Goal: Task Accomplishment & Management: Use online tool/utility

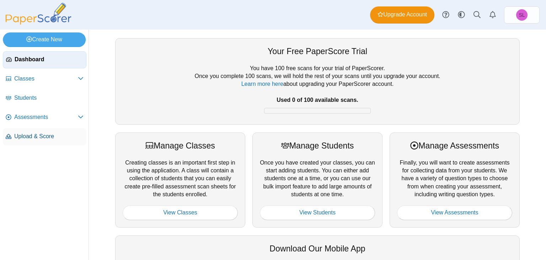
click at [40, 137] on span "Upload & Score" at bounding box center [48, 136] width 69 height 8
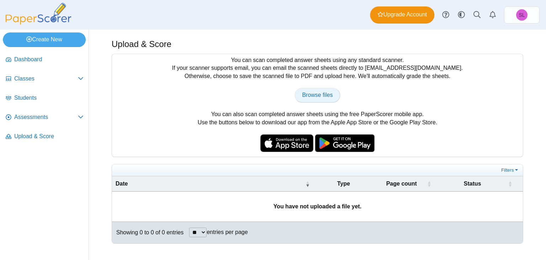
click at [316, 97] on span "Browse files" at bounding box center [317, 95] width 31 height 6
type input "**********"
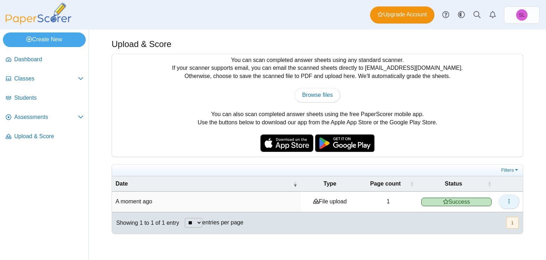
click at [504, 200] on button "button" at bounding box center [509, 201] width 21 height 14
click at [477, 215] on link "View scanned pages" at bounding box center [477, 216] width 85 height 11
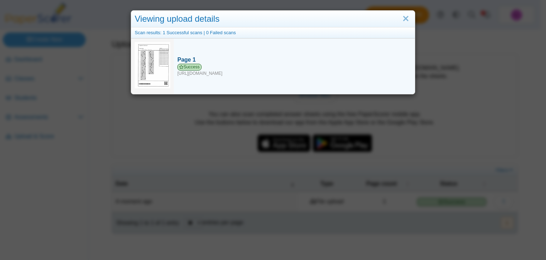
click at [189, 65] on span "Success" at bounding box center [190, 67] width 24 height 7
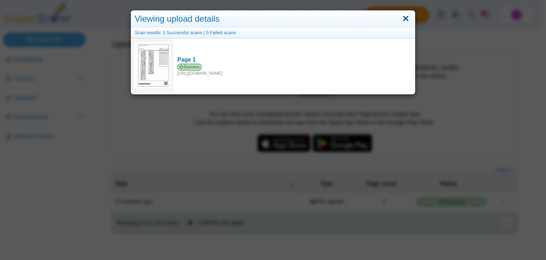
click at [403, 22] on link "Close" at bounding box center [406, 19] width 11 height 12
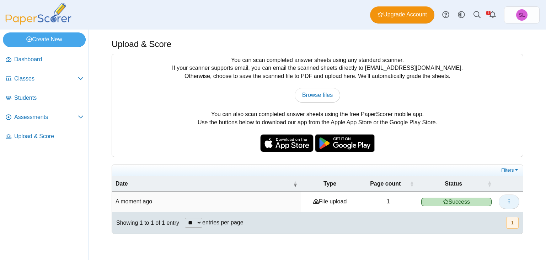
click at [508, 200] on icon "button" at bounding box center [510, 201] width 6 height 6
click at [47, 154] on nav "Dashboard Classes PRO" at bounding box center [44, 153] width 89 height 211
click at [23, 80] on span "Classes" at bounding box center [46, 79] width 64 height 8
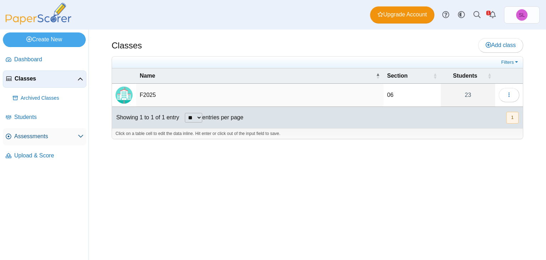
click at [30, 134] on span "Assessments" at bounding box center [46, 136] width 64 height 8
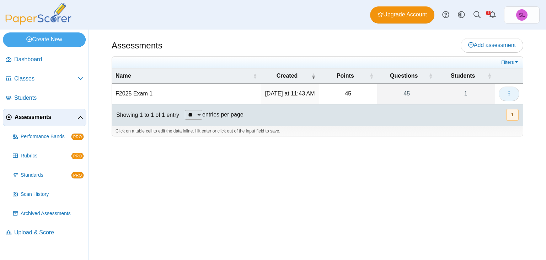
click at [514, 94] on button "button" at bounding box center [509, 93] width 21 height 14
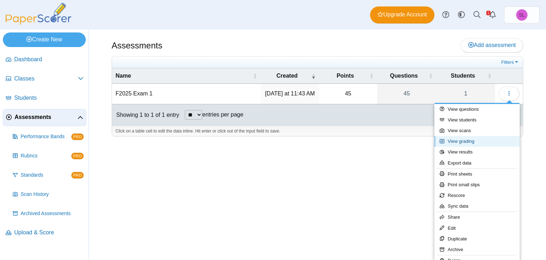
click at [467, 142] on link "View grading" at bounding box center [477, 141] width 85 height 11
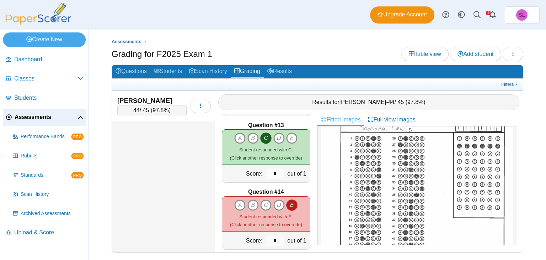
scroll to position [834, 0]
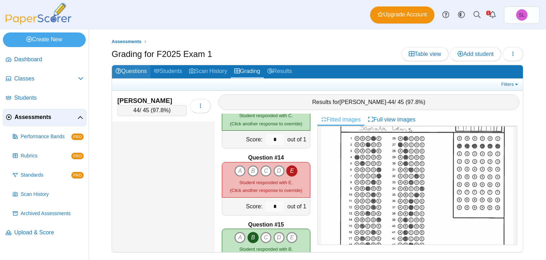
click at [135, 68] on link "Questions" at bounding box center [131, 71] width 38 height 13
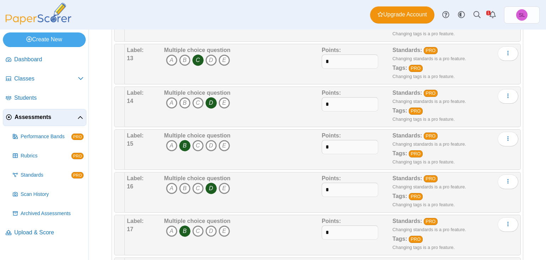
scroll to position [619, 0]
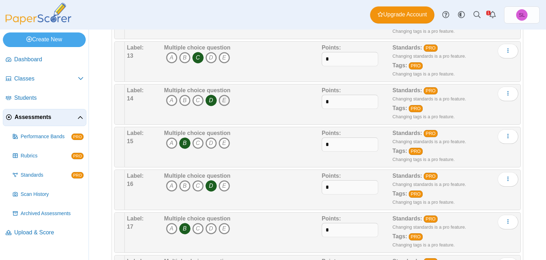
click at [224, 101] on icon "E" at bounding box center [224, 100] width 11 height 11
click at [212, 99] on icon "D" at bounding box center [211, 100] width 11 height 11
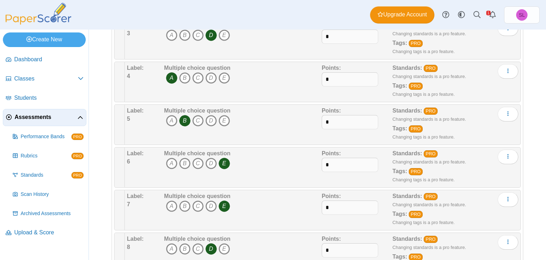
scroll to position [13, 0]
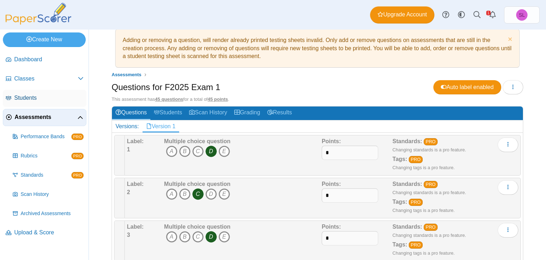
click at [29, 96] on span "Students" at bounding box center [48, 98] width 69 height 8
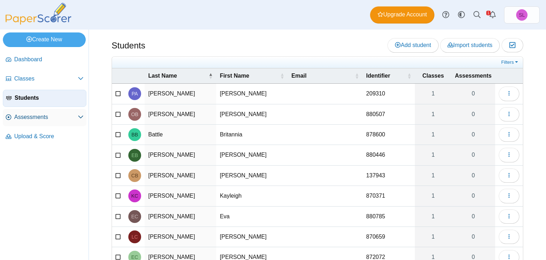
click at [36, 117] on span "Assessments" at bounding box center [46, 117] width 64 height 8
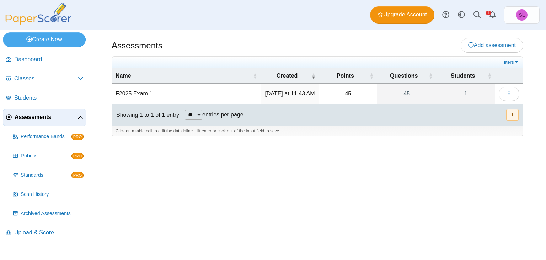
click at [132, 91] on td "F2025 Exam 1" at bounding box center [186, 94] width 149 height 20
click at [29, 79] on span "Classes" at bounding box center [46, 79] width 64 height 8
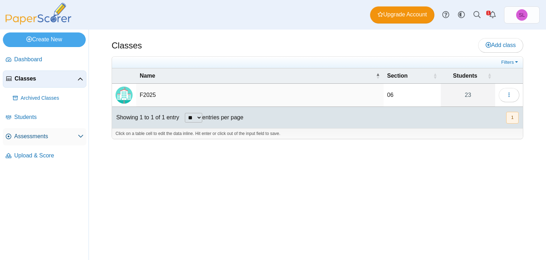
click at [62, 133] on span "Assessments" at bounding box center [46, 136] width 64 height 8
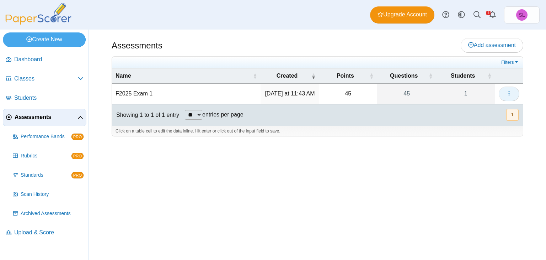
click at [509, 93] on use "button" at bounding box center [509, 93] width 1 height 5
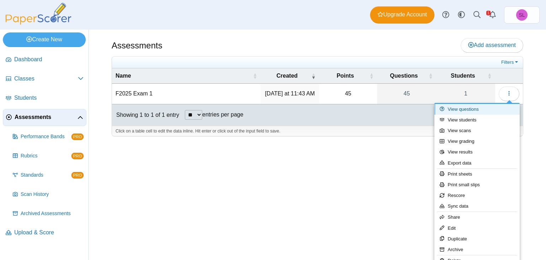
click at [476, 109] on link "View questions" at bounding box center [477, 109] width 85 height 11
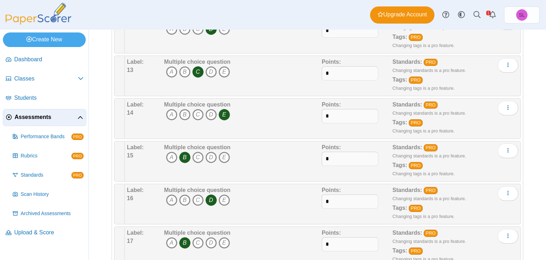
scroll to position [806, 0]
click at [546, 80] on div "Adding or removing a question, will render already printed testing sheets inval…" at bounding box center [318, 145] width 458 height 230
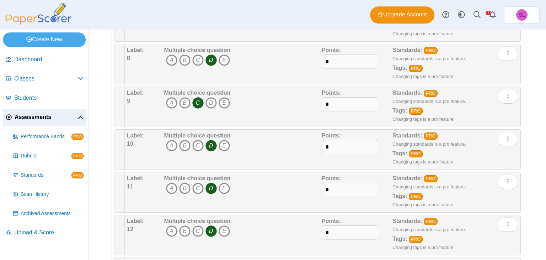
click at [546, 80] on div "Adding or removing a question, will render already printed testing sheets inval…" at bounding box center [318, 145] width 458 height 230
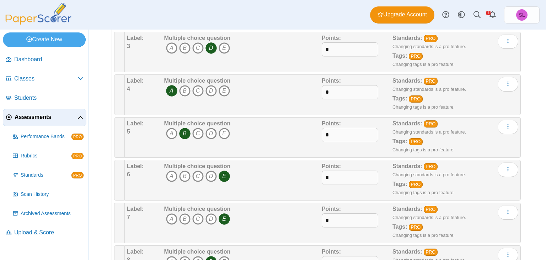
scroll to position [0, 0]
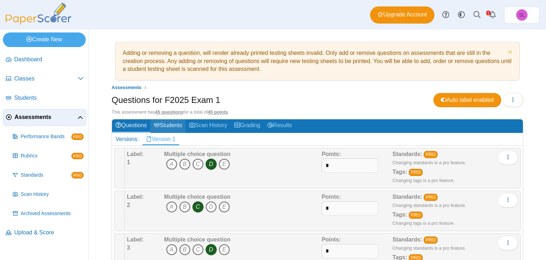
click at [168, 125] on link "Students" at bounding box center [167, 125] width 35 height 13
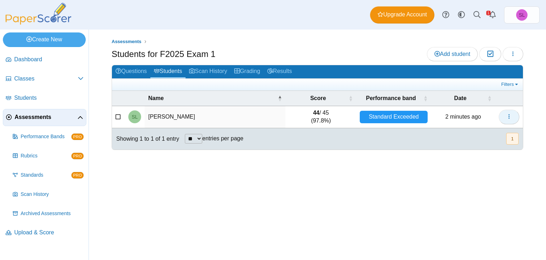
click at [509, 114] on use "button" at bounding box center [509, 116] width 1 height 5
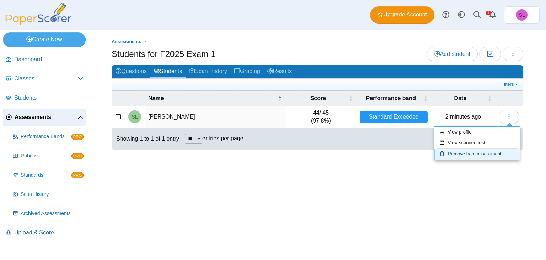
click at [463, 154] on link "Remove from assessment" at bounding box center [477, 153] width 85 height 11
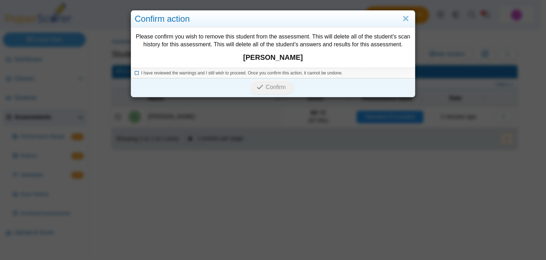
click at [135, 72] on icon at bounding box center [137, 72] width 4 height 4
click at [278, 84] on span "Confirm" at bounding box center [276, 87] width 20 height 6
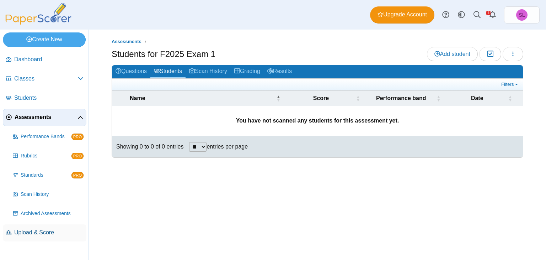
click at [33, 233] on span "Upload & Score" at bounding box center [48, 232] width 69 height 8
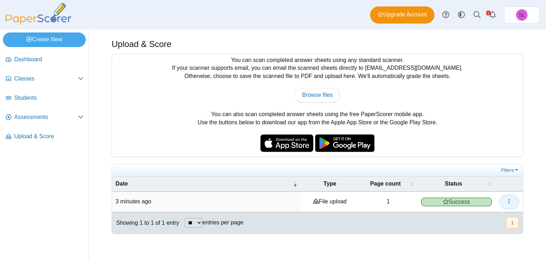
click at [509, 200] on use "button" at bounding box center [509, 201] width 1 height 5
click at [323, 202] on td "File upload" at bounding box center [330, 201] width 58 height 20
click at [41, 134] on span "Upload & Score" at bounding box center [48, 136] width 69 height 8
click at [321, 100] on link "Browse files" at bounding box center [318, 95] width 46 height 14
type input "**********"
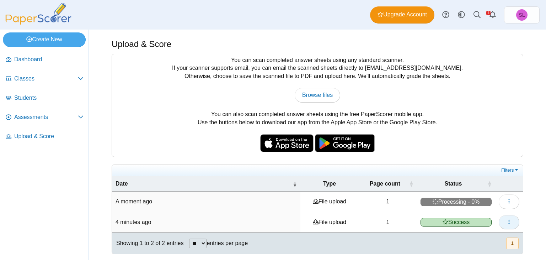
click at [511, 221] on icon "button" at bounding box center [510, 222] width 6 height 6
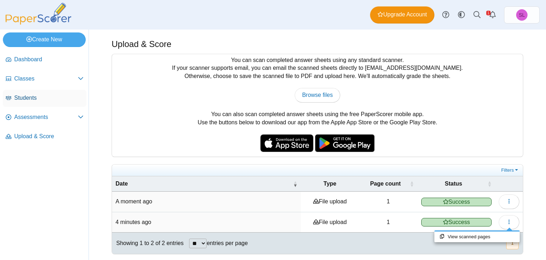
click at [28, 99] on span "Students" at bounding box center [48, 98] width 69 height 8
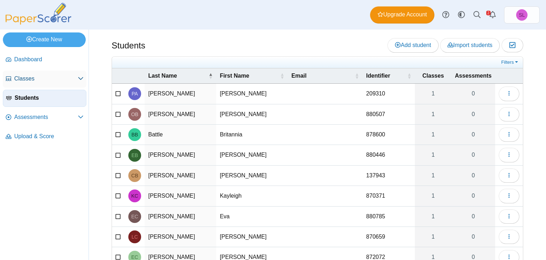
click at [27, 76] on span "Classes" at bounding box center [46, 79] width 64 height 8
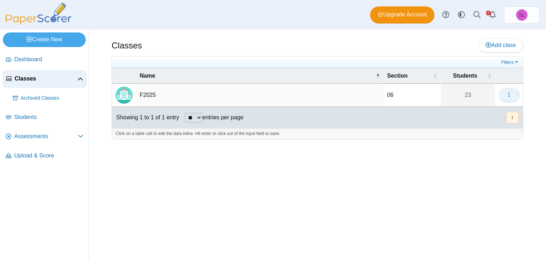
click at [511, 94] on icon "button" at bounding box center [510, 95] width 6 height 6
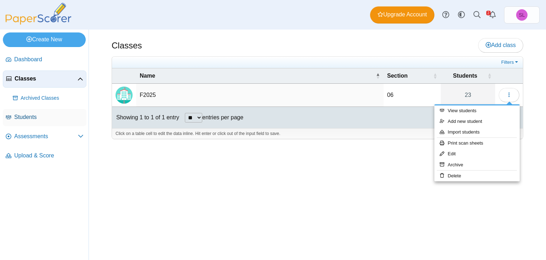
click at [32, 116] on span "Students" at bounding box center [48, 117] width 69 height 8
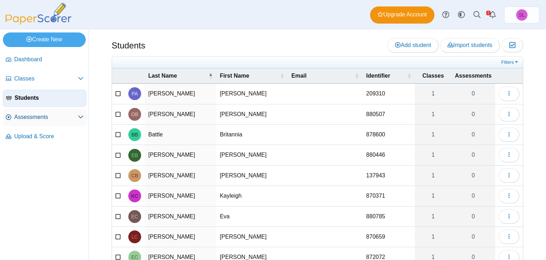
click at [43, 114] on span "Assessments" at bounding box center [46, 117] width 64 height 8
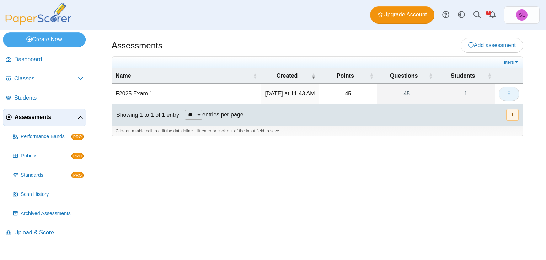
click at [512, 93] on icon "button" at bounding box center [510, 93] width 6 height 6
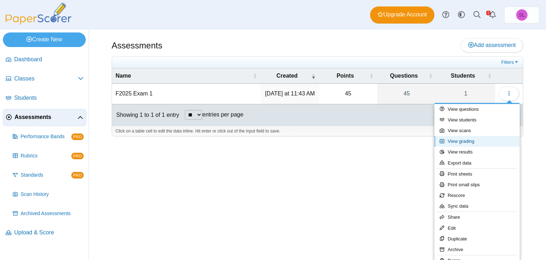
click at [467, 143] on link "View grading" at bounding box center [477, 141] width 85 height 11
